Goal: Understand process/instructions: Learn how to perform a task or action

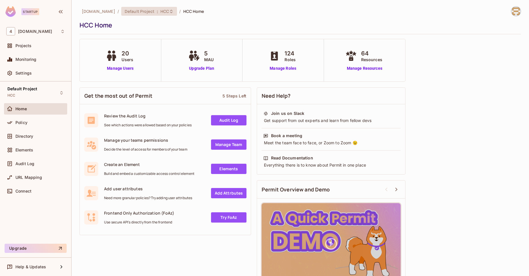
click at [169, 12] on icon at bounding box center [171, 11] width 5 height 5
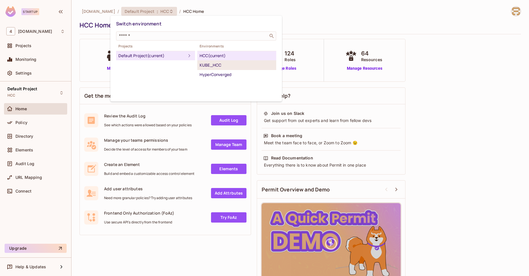
click at [207, 66] on div "KUBE_HCC" at bounding box center [237, 65] width 74 height 7
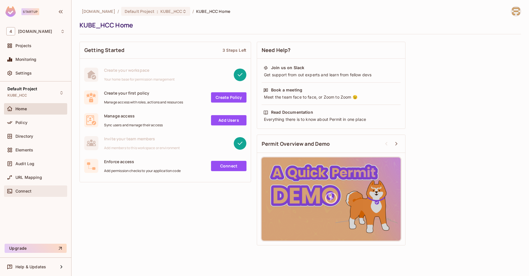
click at [37, 192] on div "Connect" at bounding box center [39, 191] width 49 height 5
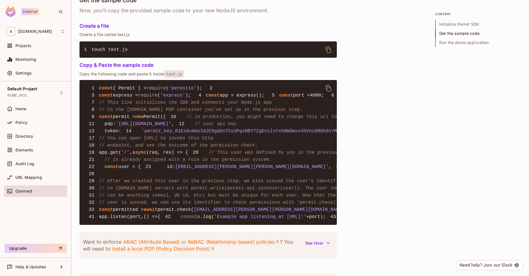
scroll to position [410, 0]
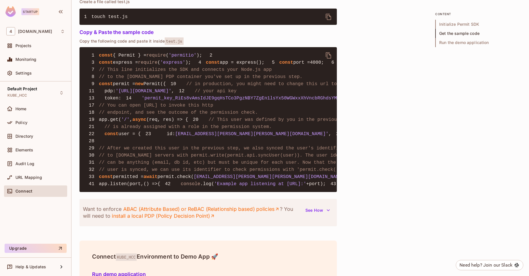
click at [178, 101] on span "'permit_key_RiEs8vAmsIdJE9gqHsTCo3PgzNBY7ZgEn1lsYx50WGWxxXhVncbRGhdsYMoq2ETU9Va…" at bounding box center [280, 98] width 276 height 5
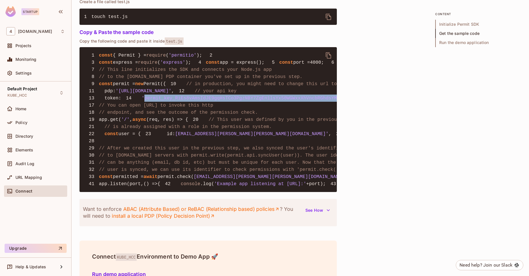
click at [178, 101] on span "'permit_key_RiEs8vAmsIdJE9gqHsTCo3PgzNBY7ZgEn1lsYx50WGWxxXhVncbRGhdsYMoq2ETU9Va…" at bounding box center [280, 98] width 276 height 5
copy span "permit_key_RiEs8vAmsIdJE9gqHsTCo3PgzNBY7ZgEn1lsYx50WGWxxXhVncbRGhdsYMoq2ETU9Va6…"
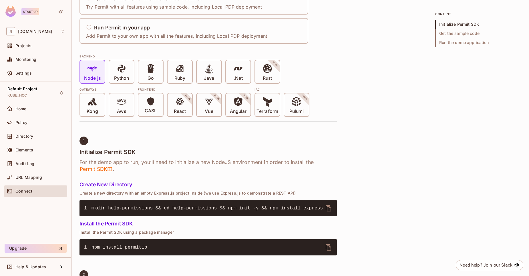
scroll to position [0, 0]
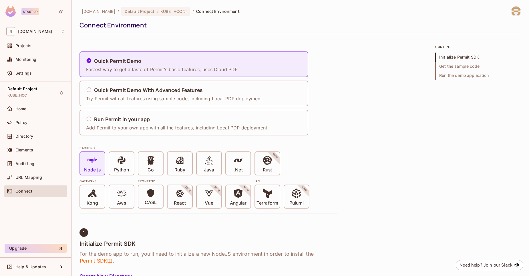
click at [205, 13] on span "Connect Environment" at bounding box center [217, 11] width 43 height 5
click at [159, 116] on div "Run Permit in your app" at bounding box center [176, 119] width 181 height 7
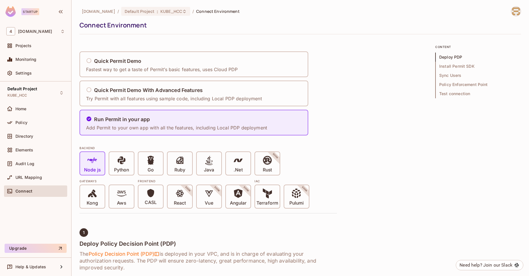
click at [478, 82] on span "Policy Enforcement Point" at bounding box center [478, 84] width 86 height 9
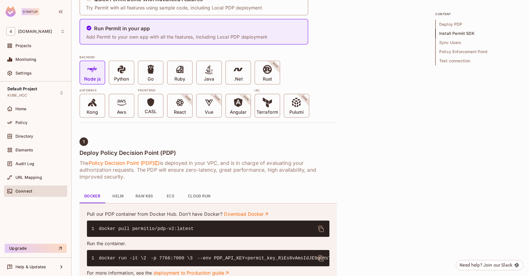
scroll to position [85, 0]
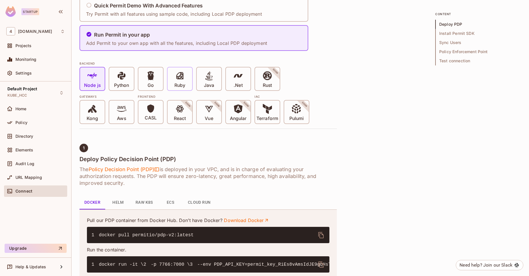
click at [180, 84] on p "Ruby" at bounding box center [179, 86] width 11 height 6
click at [167, 13] on p "Try Permit with all features using sample code, including Local PDP deployment" at bounding box center [174, 14] width 176 height 6
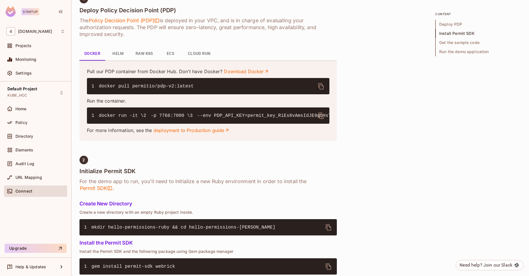
scroll to position [0, 0]
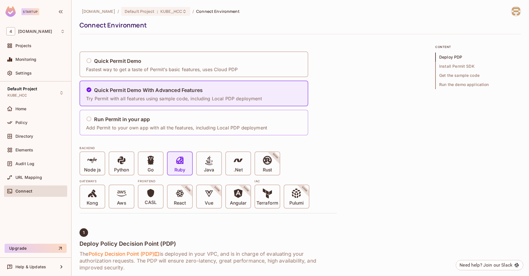
click at [146, 124] on div "Run Permit in your app Add Permit to your own app with all the features, includ…" at bounding box center [176, 122] width 181 height 17
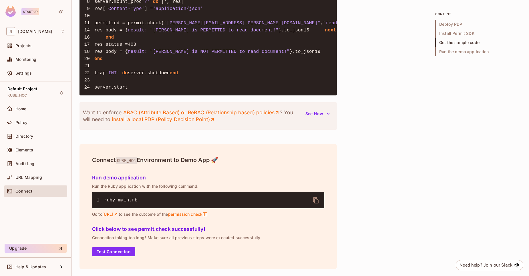
scroll to position [741, 0]
click at [327, 114] on icon "button" at bounding box center [329, 114] width 6 height 6
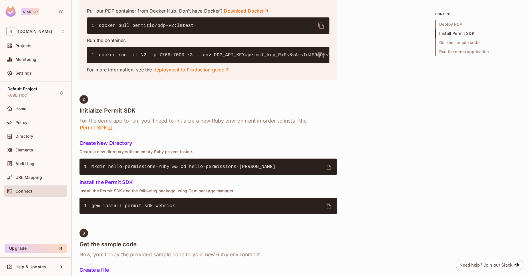
scroll to position [0, 0]
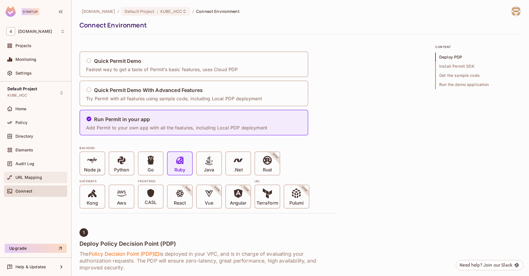
click at [34, 177] on span "URL Mapping" at bounding box center [28, 177] width 27 height 5
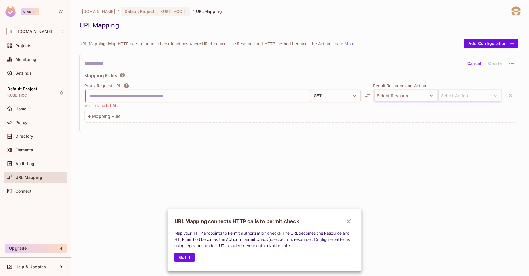
click at [29, 193] on div at bounding box center [264, 138] width 529 height 276
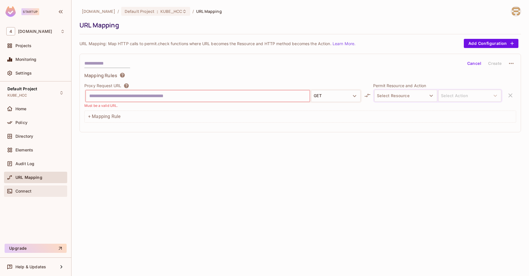
click at [29, 193] on span "Connect" at bounding box center [23, 191] width 16 height 5
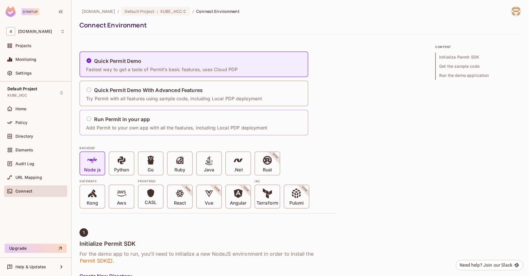
click at [152, 120] on div "Run Permit in your app" at bounding box center [176, 119] width 181 height 7
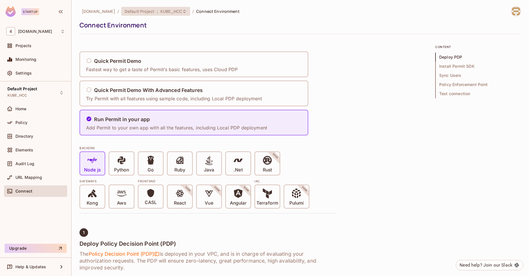
click at [160, 10] on span "KUBE_HCC" at bounding box center [171, 11] width 22 height 5
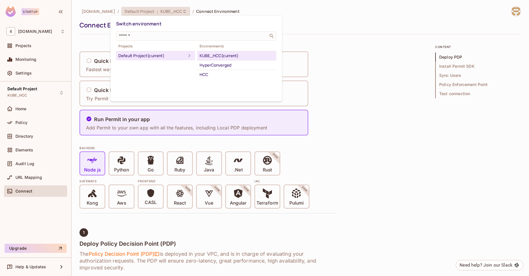
drag, startPoint x: 247, startPoint y: 58, endPoint x: 224, endPoint y: 54, distance: 23.2
click at [224, 54] on div "KUBE_HCC (current)" at bounding box center [237, 55] width 74 height 7
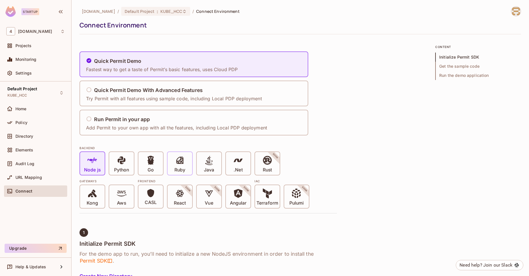
click at [186, 166] on div "Ruby" at bounding box center [180, 163] width 25 height 23
click at [150, 121] on h5 "Run Permit in your app" at bounding box center [122, 120] width 56 height 6
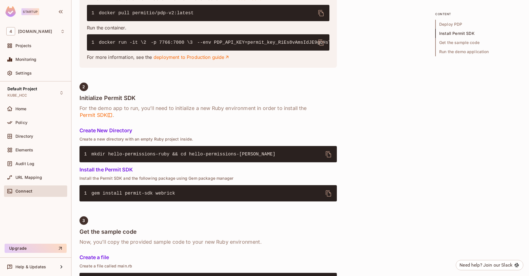
scroll to position [308, 0]
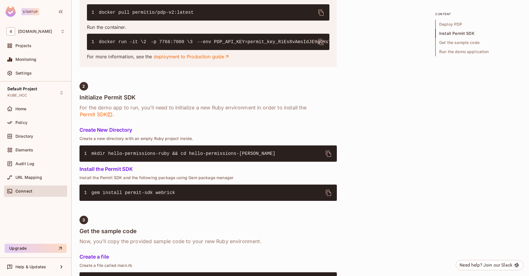
click at [202, 45] on code "1 docker run -it \ 2 -p 7766:7000 \ 3 --env PDP_API_KEY=permit_key_RiEs8vAmsIdJ…" at bounding box center [377, 41] width 570 height 5
copy code "permit_key_RiEs8vAmsIdJE9gqHsTCo3PgzNBY7ZgEn1lsYx50WGWxxXhVncbRGhdsYMoq2ETU9Va6…"
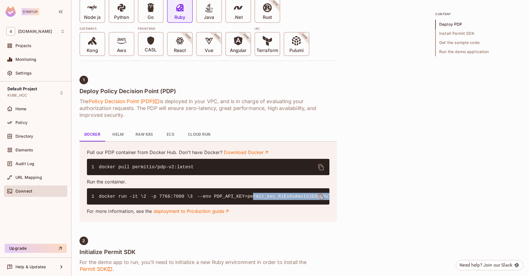
scroll to position [154, 0]
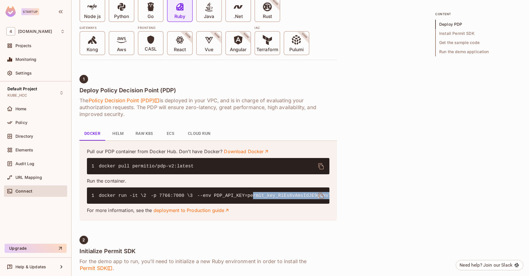
click at [121, 132] on button "Helm" at bounding box center [118, 134] width 26 height 14
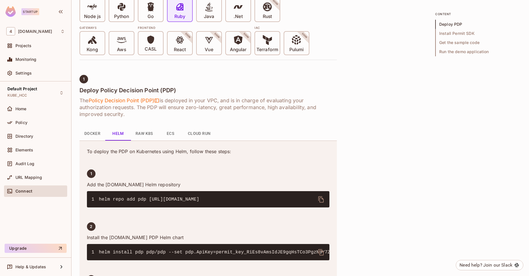
click at [141, 132] on button "Raw K8s" at bounding box center [144, 134] width 27 height 14
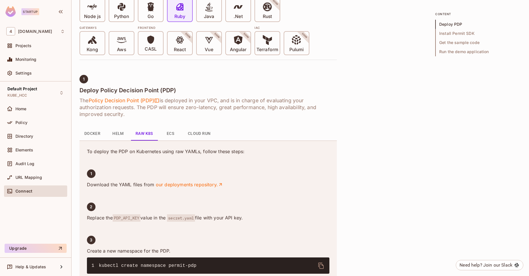
click at [170, 135] on button "ECS" at bounding box center [171, 134] width 26 height 14
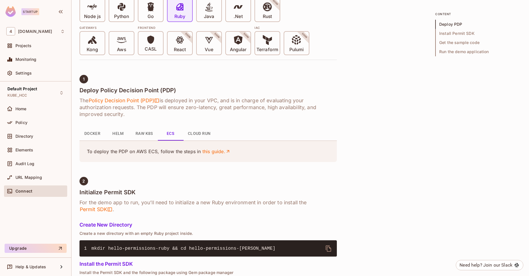
click at [197, 136] on button "Cloud Run" at bounding box center [199, 134] width 32 height 14
click at [119, 132] on button "Helm" at bounding box center [118, 134] width 26 height 14
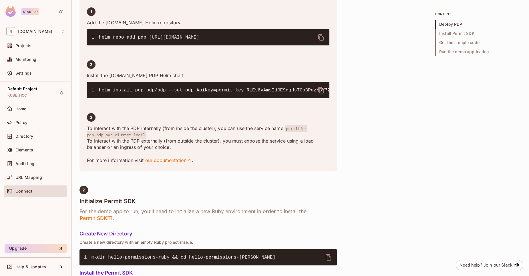
scroll to position [31, 0]
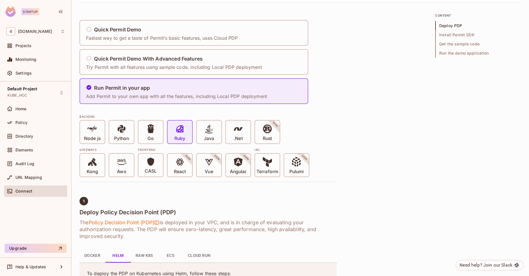
click at [91, 253] on button "Docker" at bounding box center [93, 256] width 26 height 14
